Goal: Information Seeking & Learning: Learn about a topic

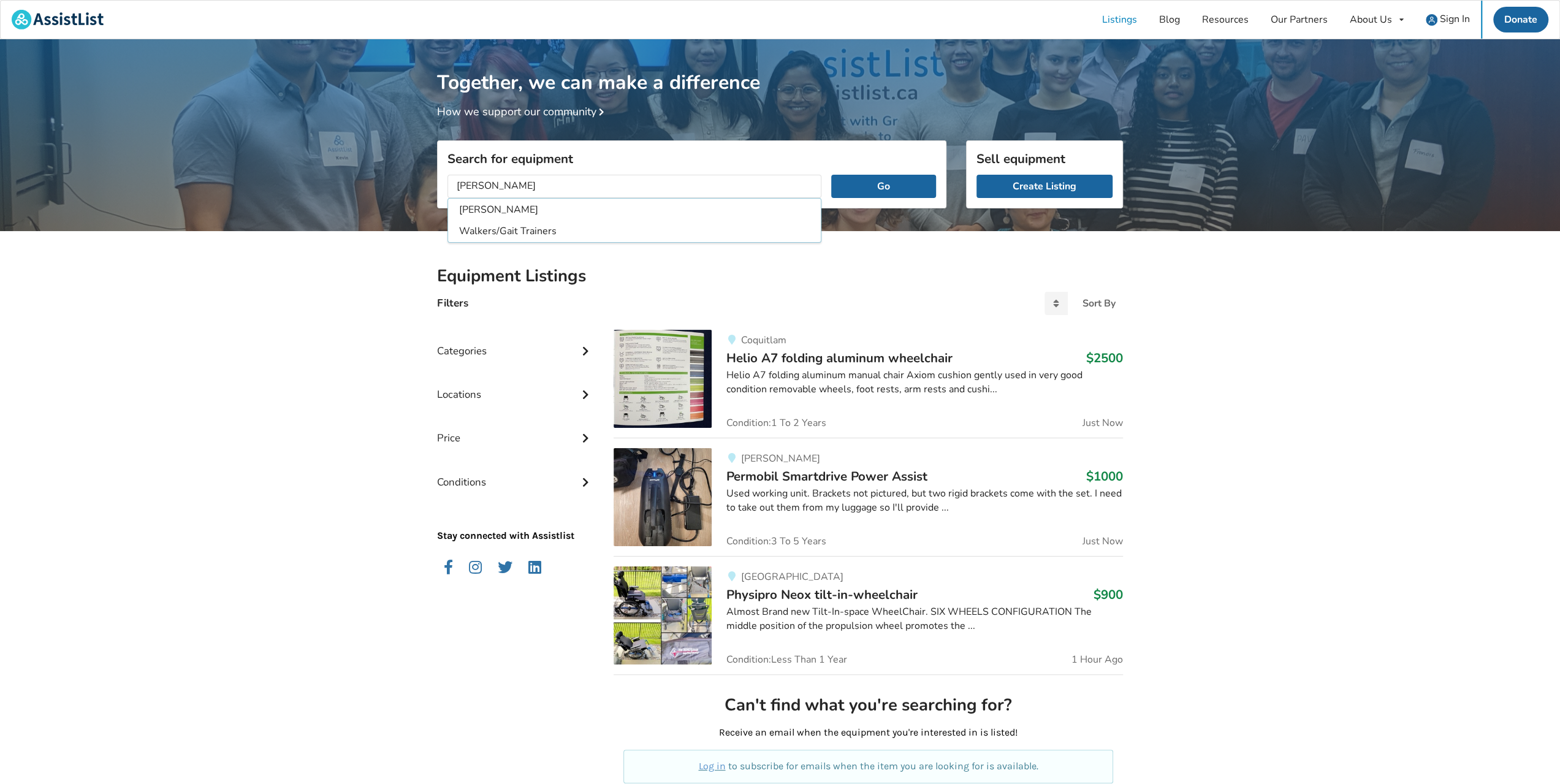
type input "[PERSON_NAME]"
click at [831, 175] on button "Go" at bounding box center [884, 186] width 105 height 24
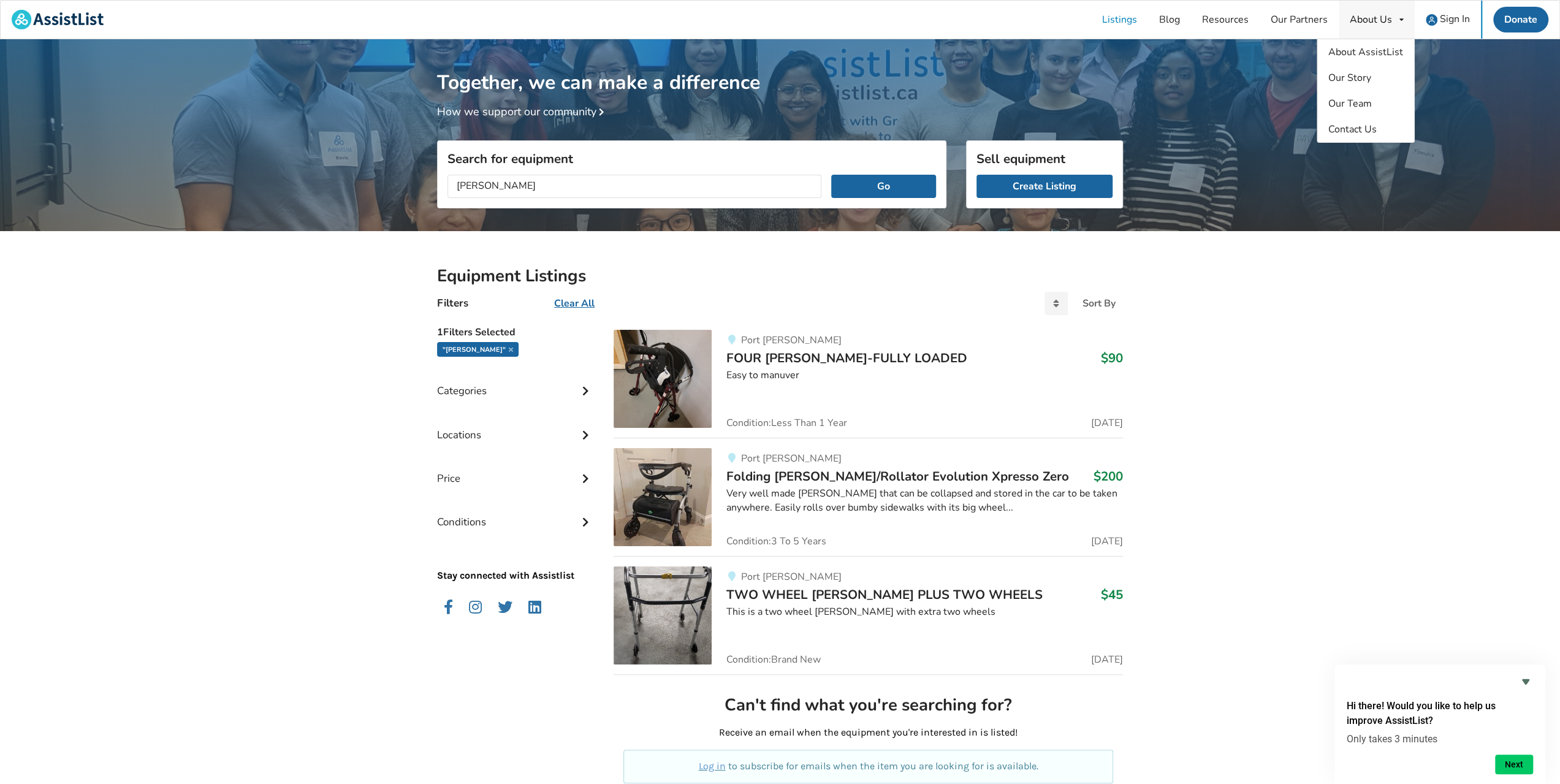
click at [1380, 18] on div "About Us" at bounding box center [1371, 19] width 42 height 10
click at [1367, 59] on link "About AssistList" at bounding box center [1365, 52] width 97 height 26
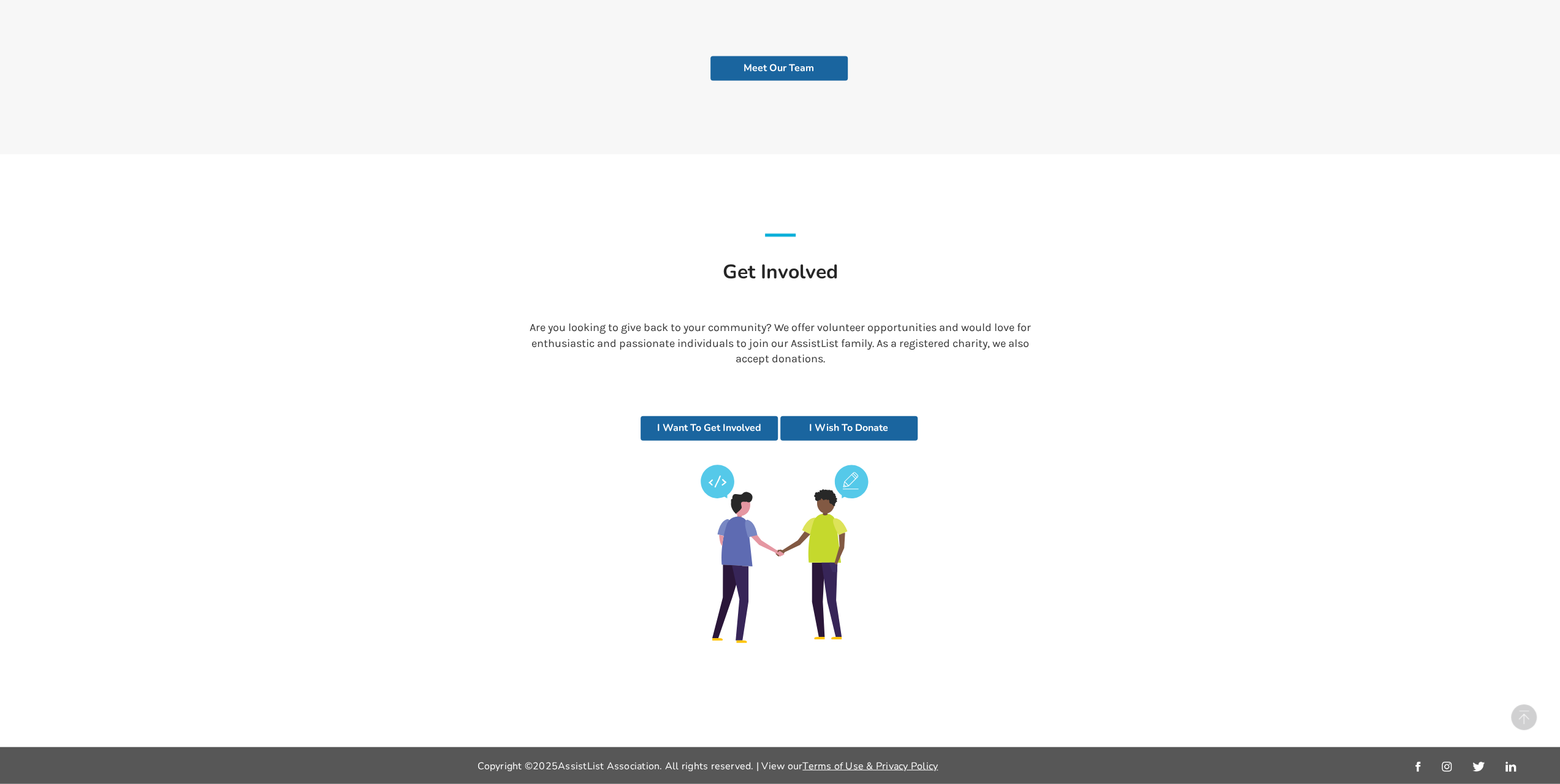
scroll to position [959, 0]
